Goal: Task Accomplishment & Management: Use online tool/utility

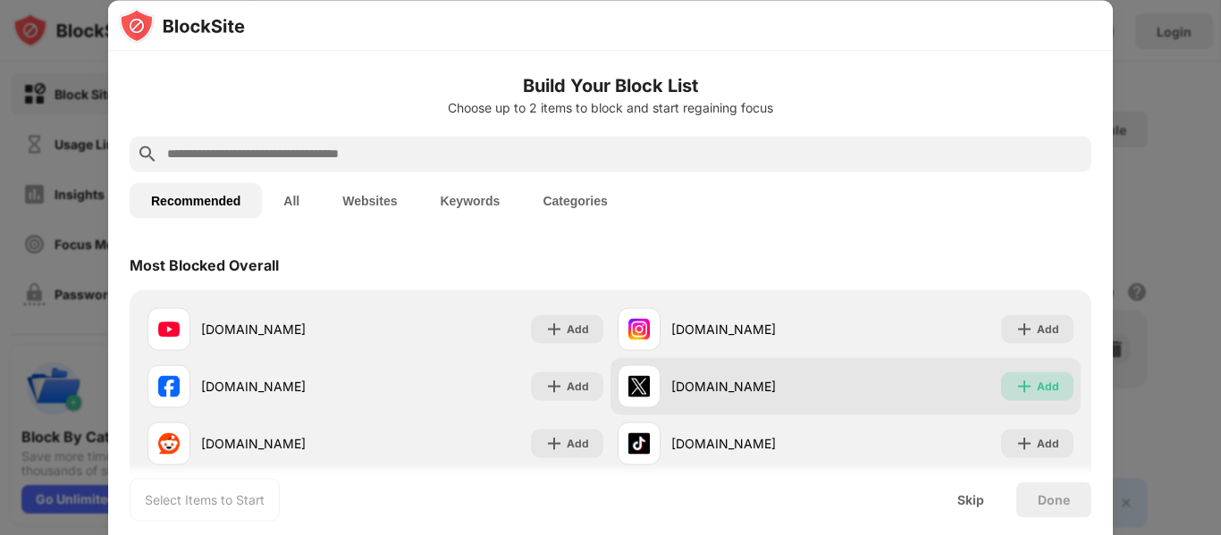
click at [1037, 392] on div "Add" at bounding box center [1048, 386] width 22 height 18
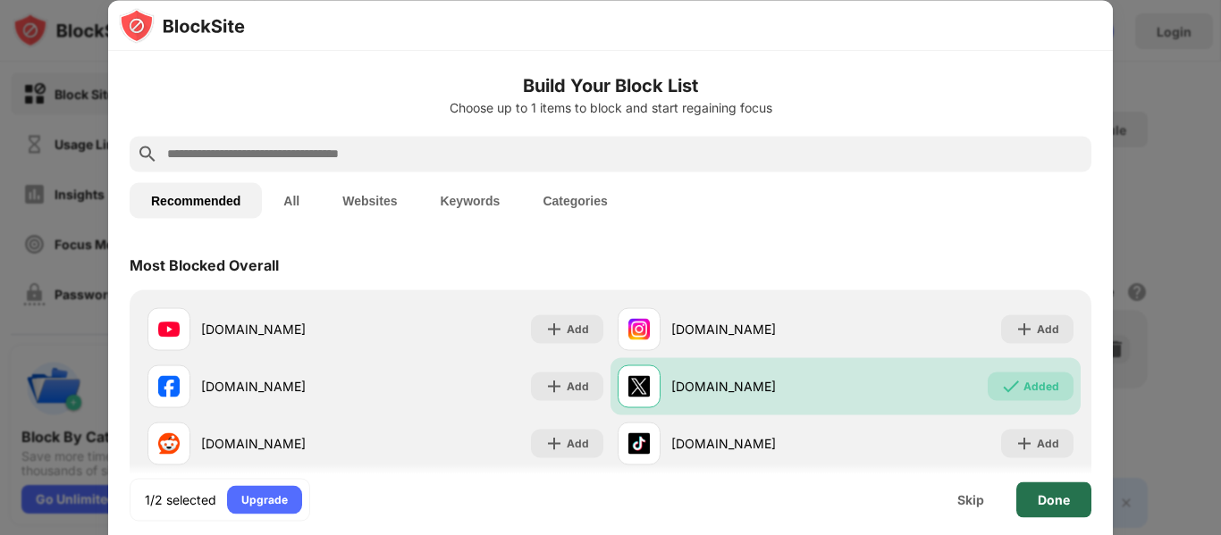
click at [1055, 484] on div "Done" at bounding box center [1053, 500] width 75 height 36
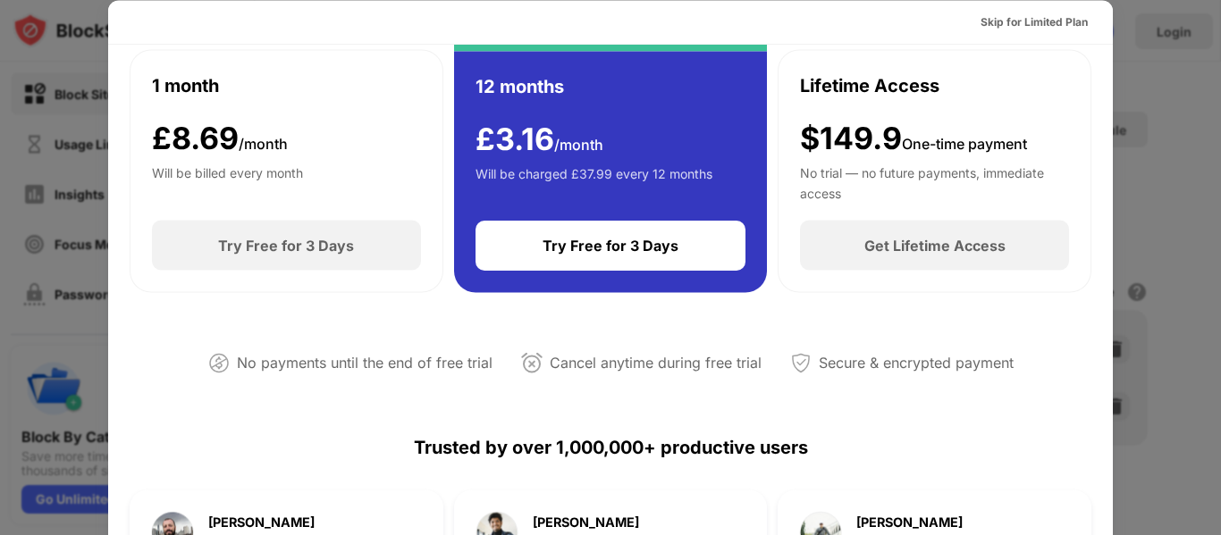
scroll to position [108, 0]
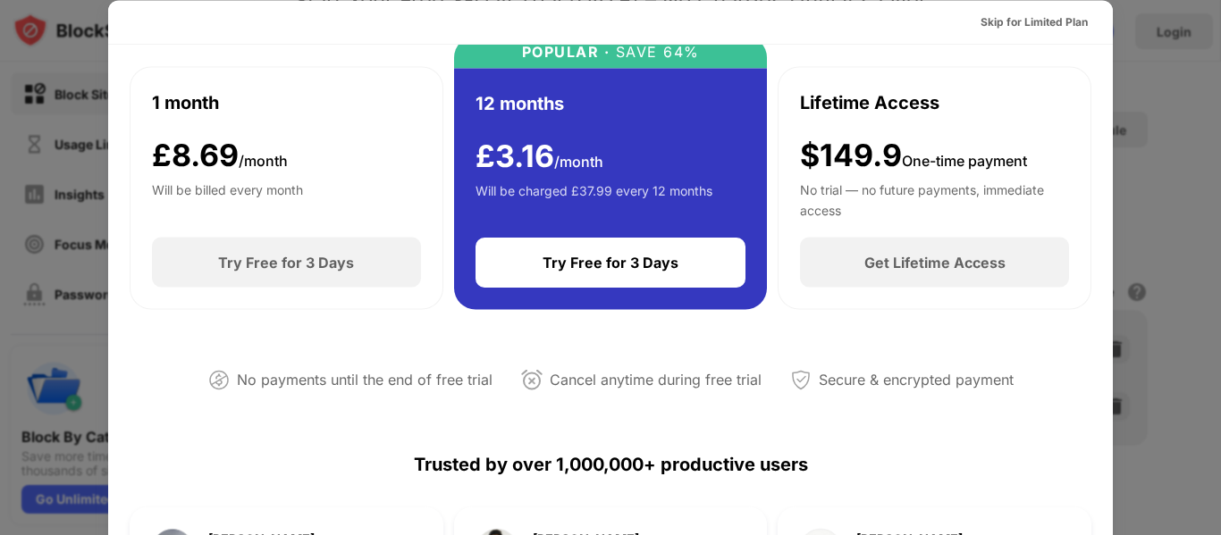
click at [1150, 129] on div at bounding box center [610, 267] width 1221 height 535
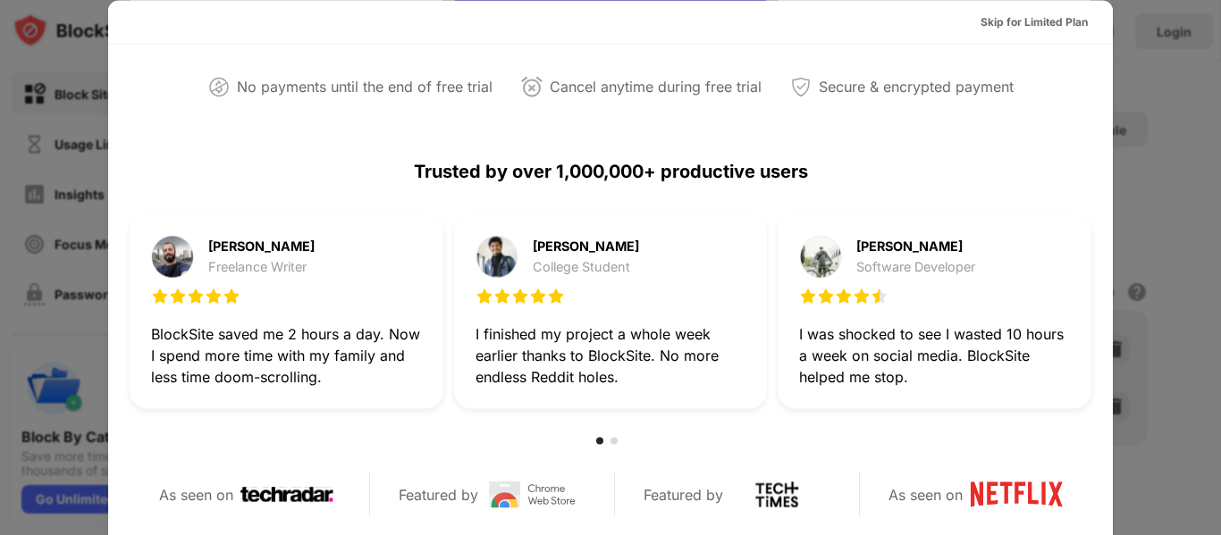
scroll to position [413, 0]
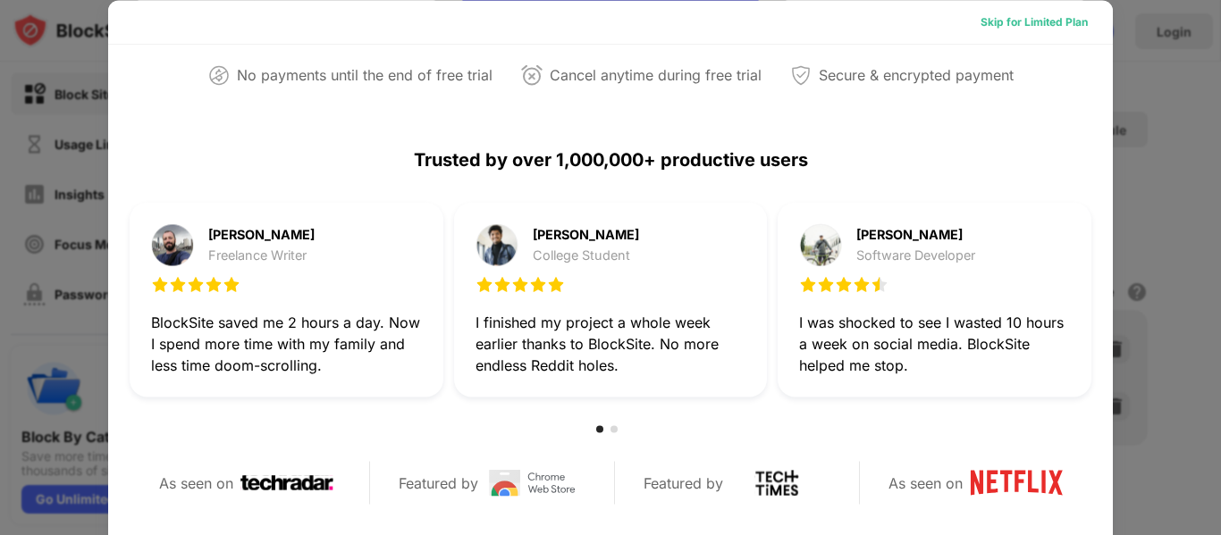
click at [992, 20] on div "Skip for Limited Plan" at bounding box center [1034, 22] width 107 height 18
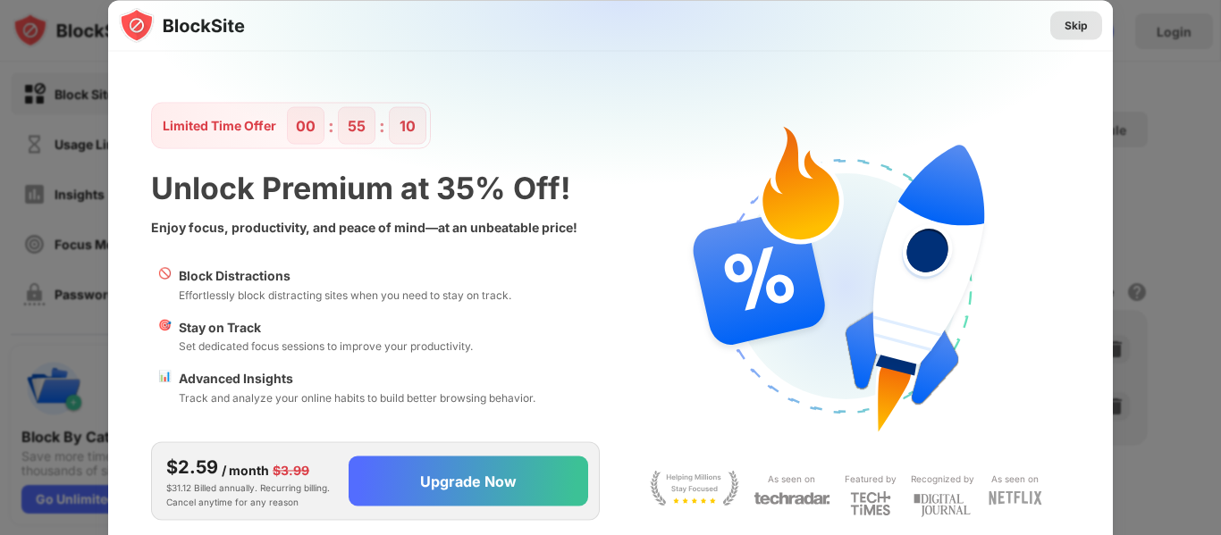
click at [1069, 20] on div "Skip" at bounding box center [1076, 25] width 23 height 18
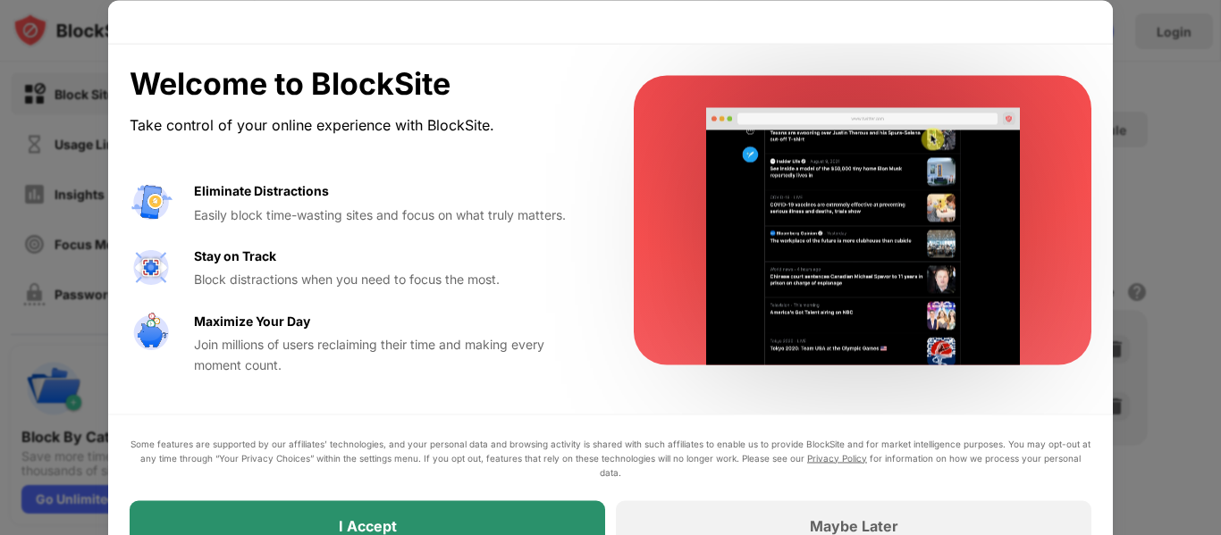
click at [470, 522] on div "I Accept" at bounding box center [368, 526] width 476 height 50
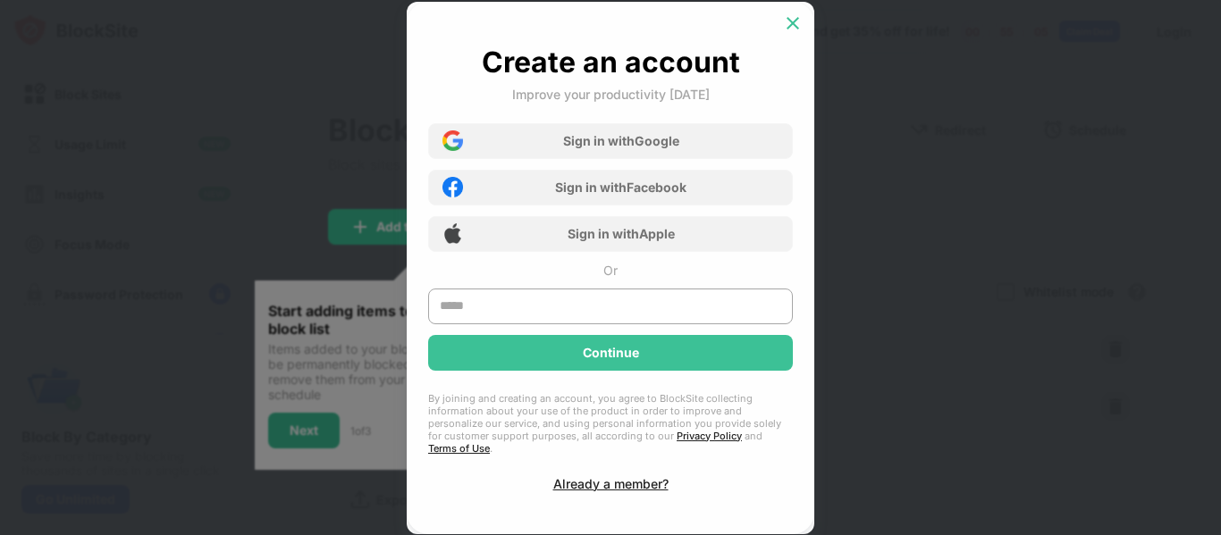
click at [787, 32] on img at bounding box center [793, 23] width 18 height 18
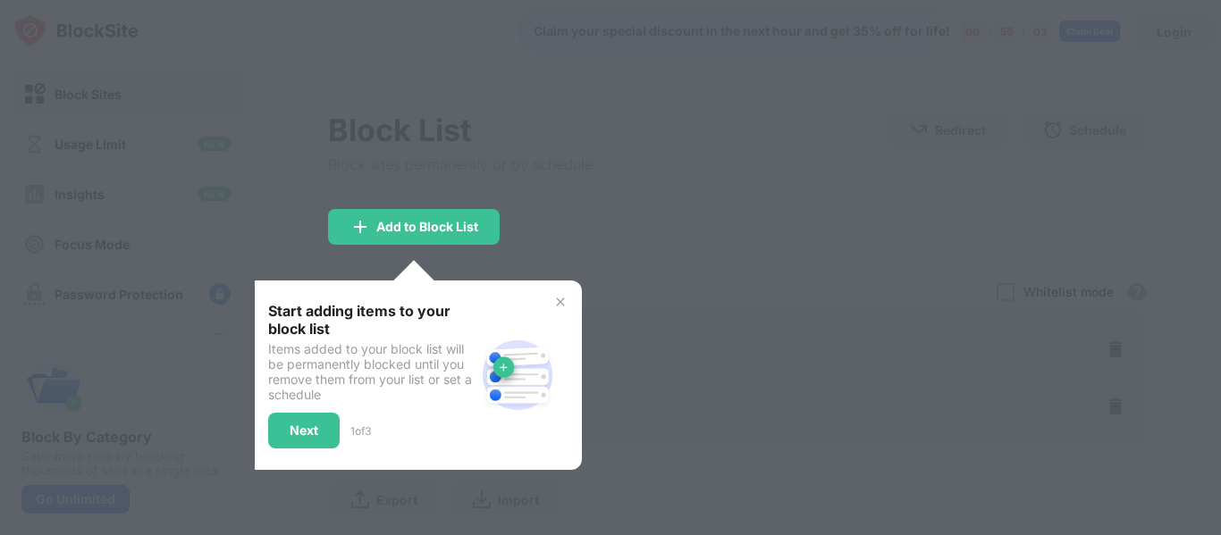
click at [575, 251] on div at bounding box center [610, 267] width 1221 height 535
click at [552, 305] on div "Start adding items to your block list Items added to your block list will be pe…" at bounding box center [414, 375] width 292 height 147
click at [559, 304] on img at bounding box center [560, 302] width 14 height 14
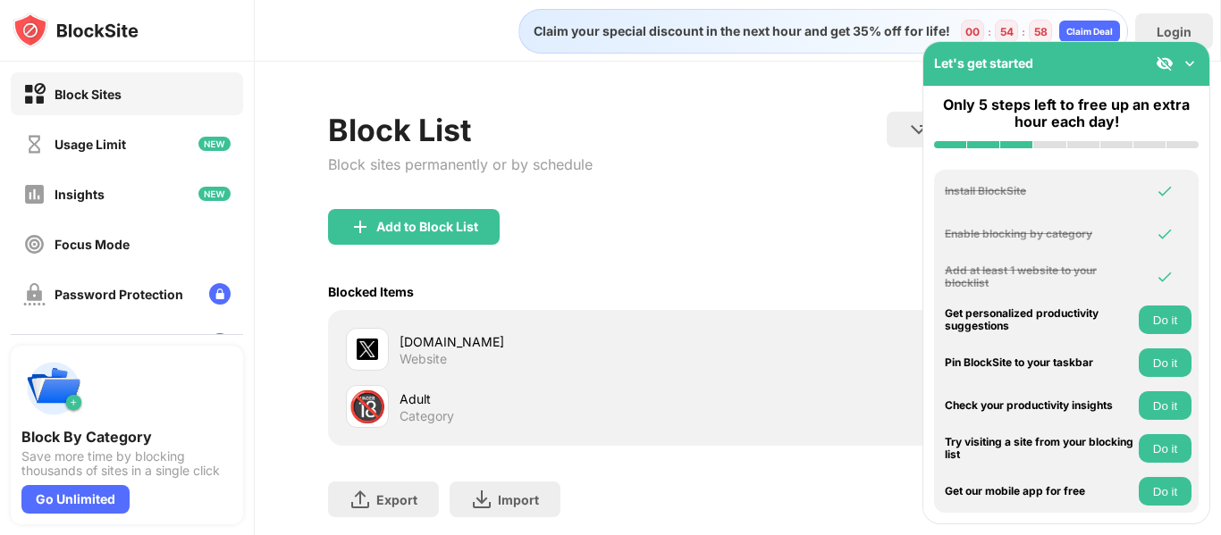
click at [1185, 60] on img at bounding box center [1190, 64] width 18 height 18
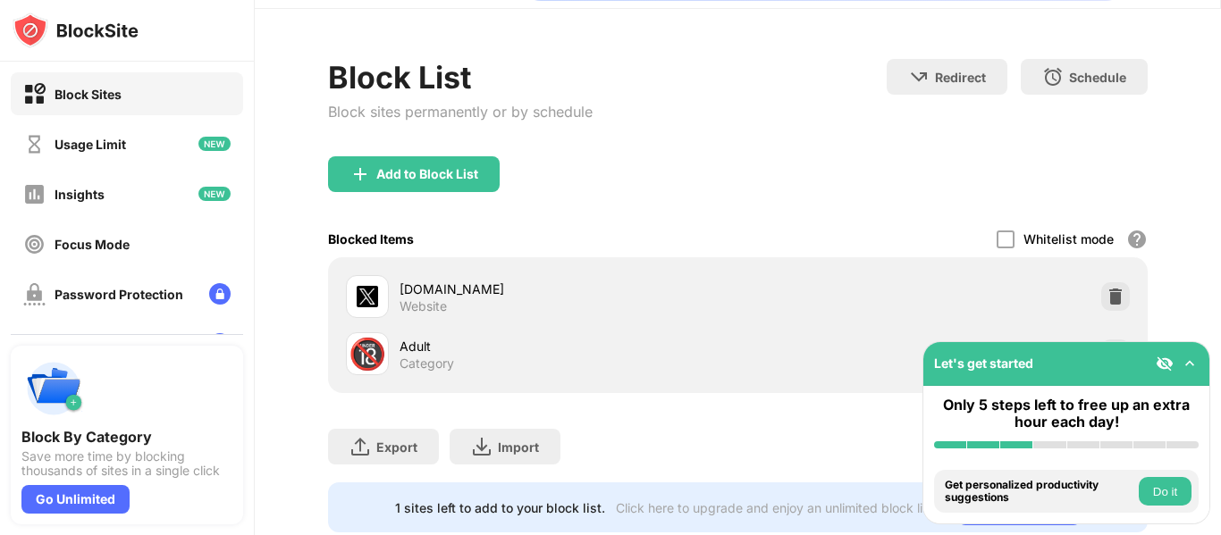
scroll to position [114, 0]
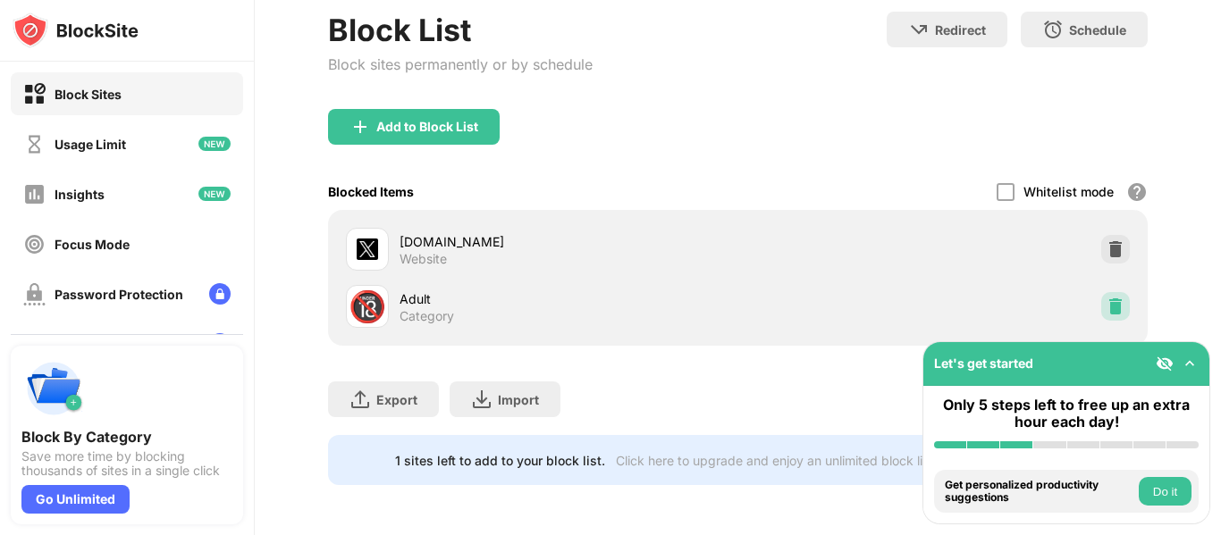
click at [1107, 298] on img at bounding box center [1116, 307] width 18 height 18
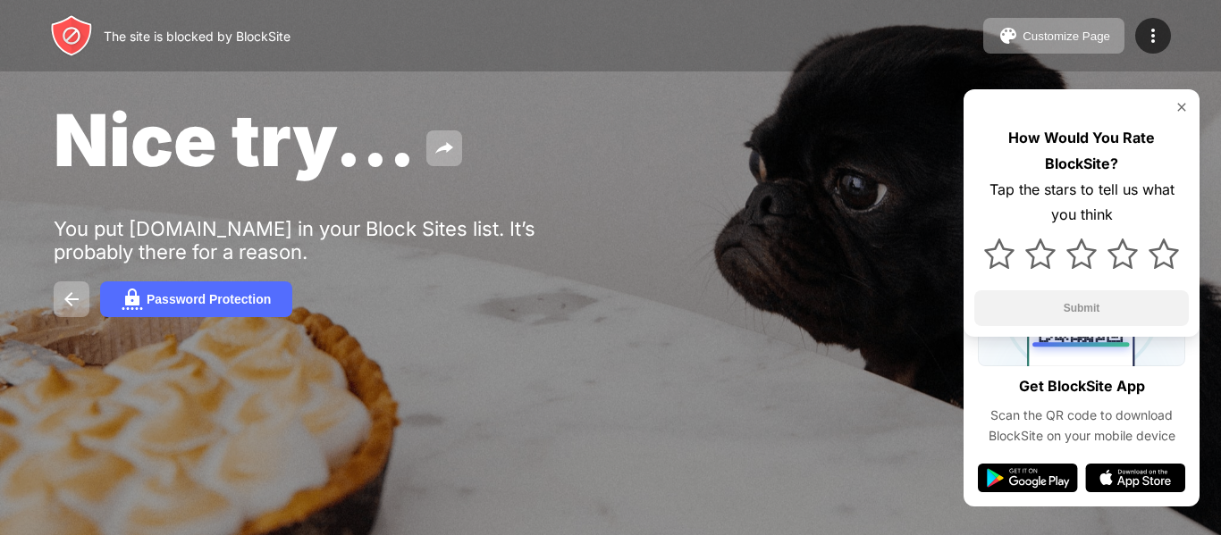
drag, startPoint x: 80, startPoint y: 227, endPoint x: 104, endPoint y: 234, distance: 25.2
click at [104, 234] on div "You put [DOMAIN_NAME] in your Block Sites list. It’s probably there for a reaso…" at bounding box center [330, 240] width 552 height 46
click at [104, 234] on div "You put x.com in your Block Sites list. It’s probably there for a reason." at bounding box center [330, 240] width 552 height 46
